Goal: Information Seeking & Learning: Learn about a topic

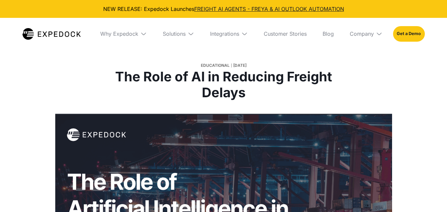
select select
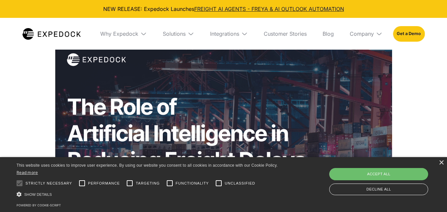
scroll to position [66, 0]
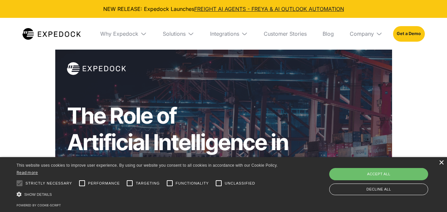
click at [443, 163] on div "×" at bounding box center [440, 162] width 5 height 5
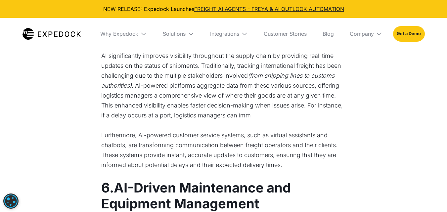
scroll to position [1025, 0]
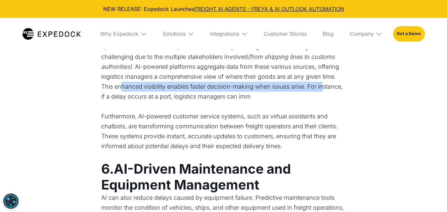
drag, startPoint x: 120, startPoint y: 89, endPoint x: 323, endPoint y: 84, distance: 203.1
click at [323, 84] on p "AI significantly improves visibility throughout the supply chain by providing r…" at bounding box center [223, 66] width 245 height 69
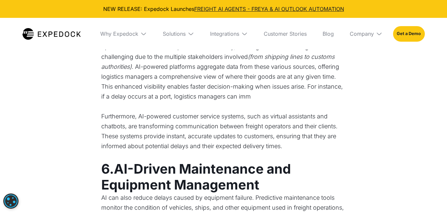
click at [170, 95] on p "AI significantly improves visibility throughout the supply chain by providing r…" at bounding box center [223, 66] width 245 height 69
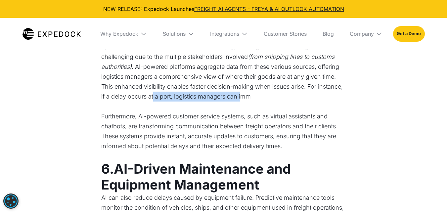
drag, startPoint x: 156, startPoint y: 99, endPoint x: 241, endPoint y: 95, distance: 85.4
click at [241, 95] on p "AI significantly improves visibility throughout the supply chain by providing r…" at bounding box center [223, 66] width 245 height 69
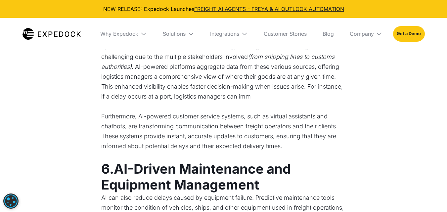
click at [200, 122] on p "Furthermore, AI-powered customer service systems, such as virtual assistants an…" at bounding box center [223, 131] width 245 height 40
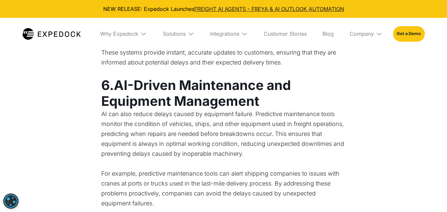
scroll to position [1124, 0]
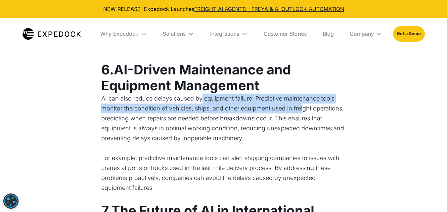
drag, startPoint x: 201, startPoint y: 102, endPoint x: 304, endPoint y: 104, distance: 103.2
click at [304, 104] on p "AI can also reduce delays caused by equipment failure. Predictive maintenance t…" at bounding box center [223, 119] width 245 height 50
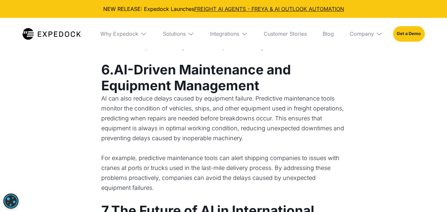
click at [231, 140] on p "AI can also reduce delays caused by equipment failure. Predictive maintenance t…" at bounding box center [223, 119] width 245 height 50
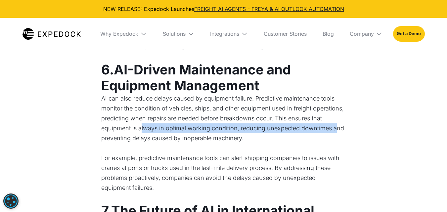
drag, startPoint x: 140, startPoint y: 133, endPoint x: 335, endPoint y: 128, distance: 194.5
click at [335, 128] on p "AI can also reduce delays caused by equipment failure. Predictive maintenance t…" at bounding box center [223, 119] width 245 height 50
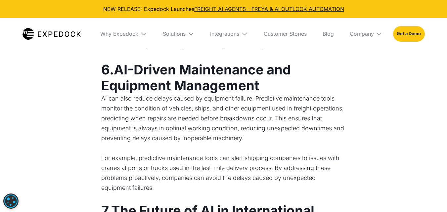
click at [258, 153] on p "For example, predictive maintenance tools can alert shipping companies to issue…" at bounding box center [223, 173] width 245 height 40
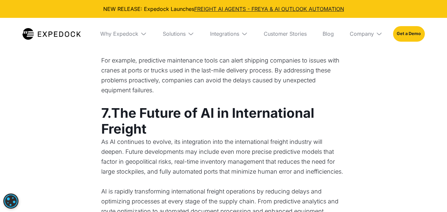
scroll to position [1223, 0]
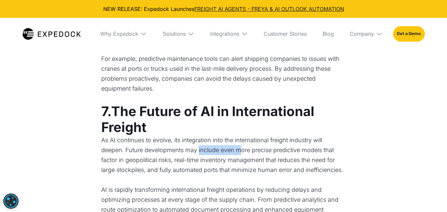
drag, startPoint x: 198, startPoint y: 148, endPoint x: 238, endPoint y: 149, distance: 40.3
click at [238, 149] on p "As AI continues to evolve, its integration into the international freight indus…" at bounding box center [223, 155] width 245 height 40
click at [231, 161] on p "As AI continues to evolve, its integration into the international freight indus…" at bounding box center [223, 155] width 245 height 40
drag, startPoint x: 231, startPoint y: 161, endPoint x: 288, endPoint y: 157, distance: 56.7
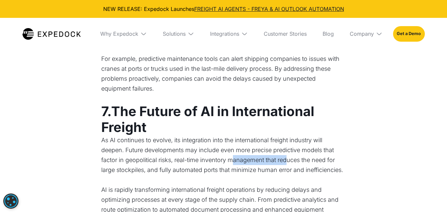
click at [288, 157] on p "As AI continues to evolve, its integration into the international freight indus…" at bounding box center [223, 155] width 245 height 40
click at [257, 171] on p "As AI continues to evolve, its integration into the international freight indus…" at bounding box center [223, 155] width 245 height 40
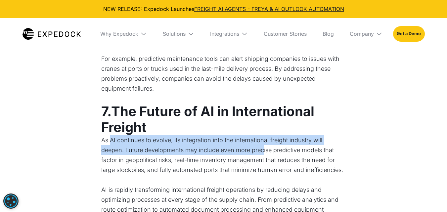
drag, startPoint x: 112, startPoint y: 137, endPoint x: 264, endPoint y: 145, distance: 152.6
click at [264, 145] on p "As AI continues to evolve, its integration into the international freight indus…" at bounding box center [223, 155] width 245 height 40
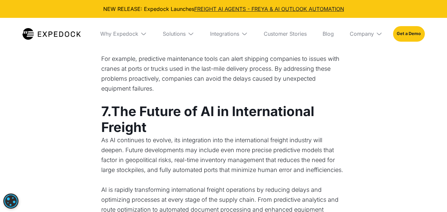
click at [254, 172] on p "As AI continues to evolve, its integration into the international freight indus…" at bounding box center [223, 155] width 245 height 40
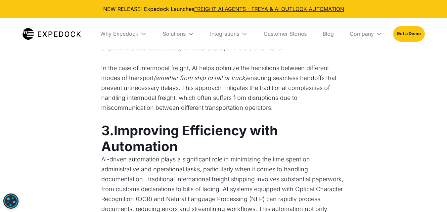
scroll to position [562, 0]
